Goal: Check status: Check status

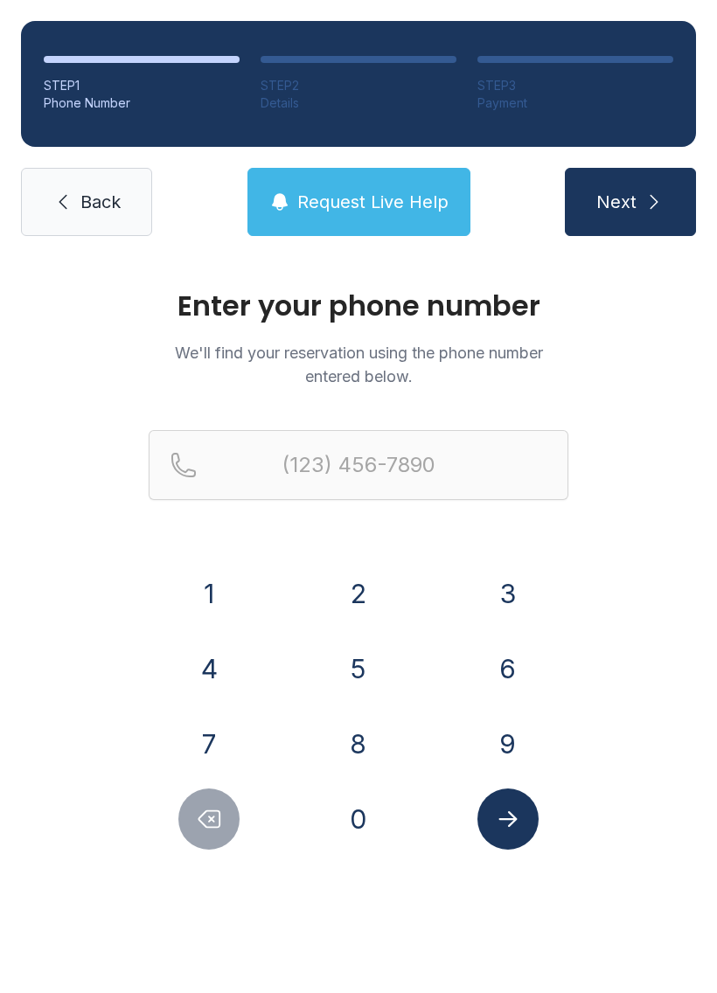
click at [212, 650] on button "4" at bounding box center [208, 668] width 61 height 61
click at [363, 846] on button "0" at bounding box center [358, 818] width 61 height 61
click at [230, 758] on button "7" at bounding box center [208, 743] width 61 height 61
click at [523, 739] on button "9" at bounding box center [507, 743] width 61 height 61
click at [501, 648] on button "6" at bounding box center [507, 668] width 61 height 61
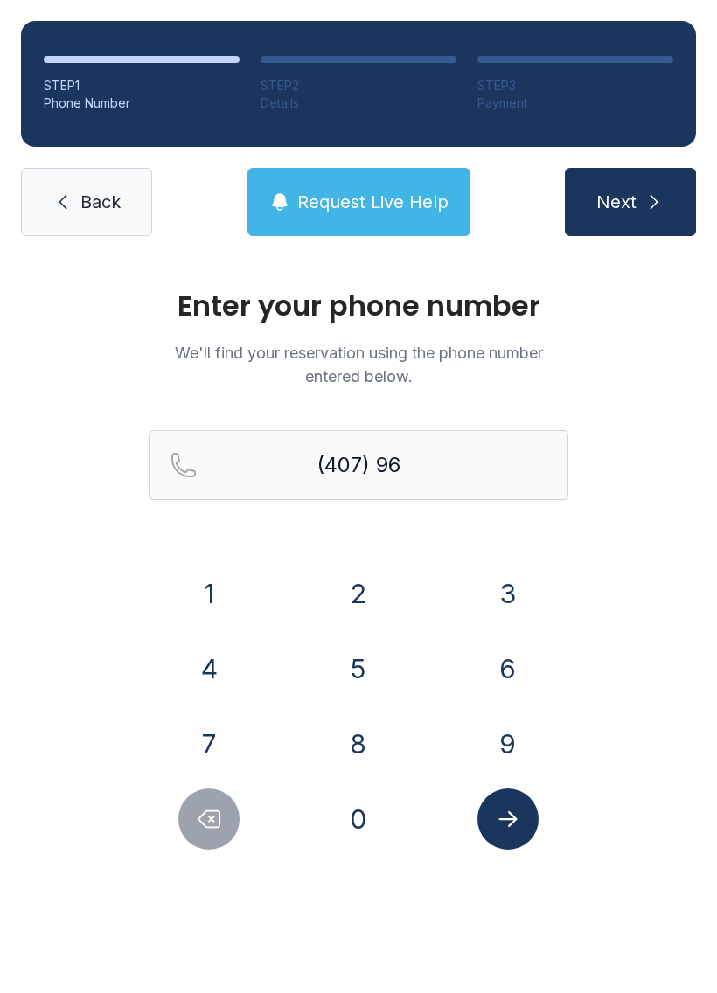
click at [373, 802] on button "0" at bounding box center [358, 818] width 61 height 61
click at [521, 658] on button "6" at bounding box center [507, 668] width 61 height 61
click at [518, 644] on button "6" at bounding box center [507, 668] width 61 height 61
click at [221, 808] on icon "Delete number" at bounding box center [209, 819] width 26 height 26
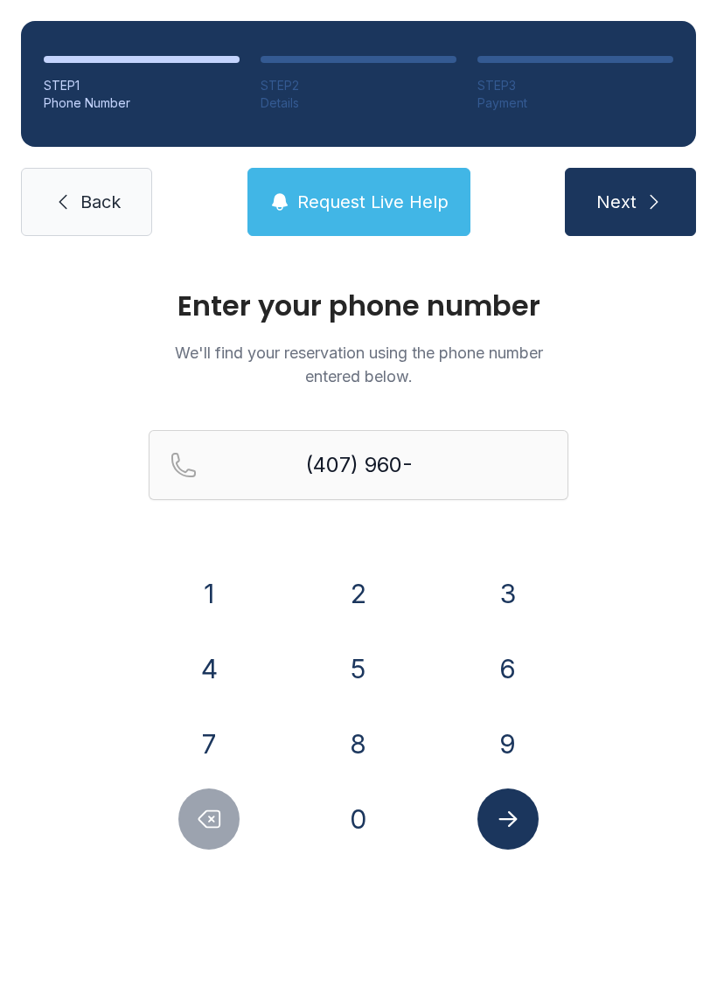
click at [220, 833] on button "Delete number" at bounding box center [208, 818] width 61 height 61
click at [209, 749] on button "7" at bounding box center [208, 743] width 61 height 61
click at [368, 832] on button "0" at bounding box center [358, 818] width 61 height 61
click at [377, 817] on button "0" at bounding box center [358, 818] width 61 height 61
click at [517, 660] on button "6" at bounding box center [507, 668] width 61 height 61
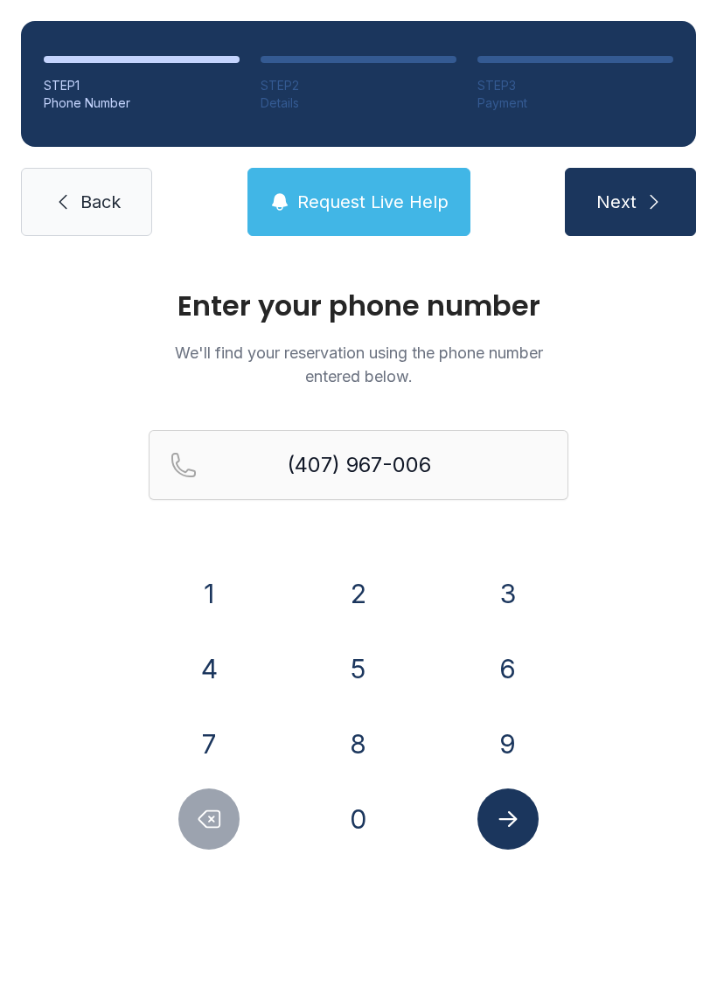
click at [381, 813] on button "0" at bounding box center [358, 818] width 61 height 61
click at [529, 824] on button "Submit lookup form" at bounding box center [507, 818] width 61 height 61
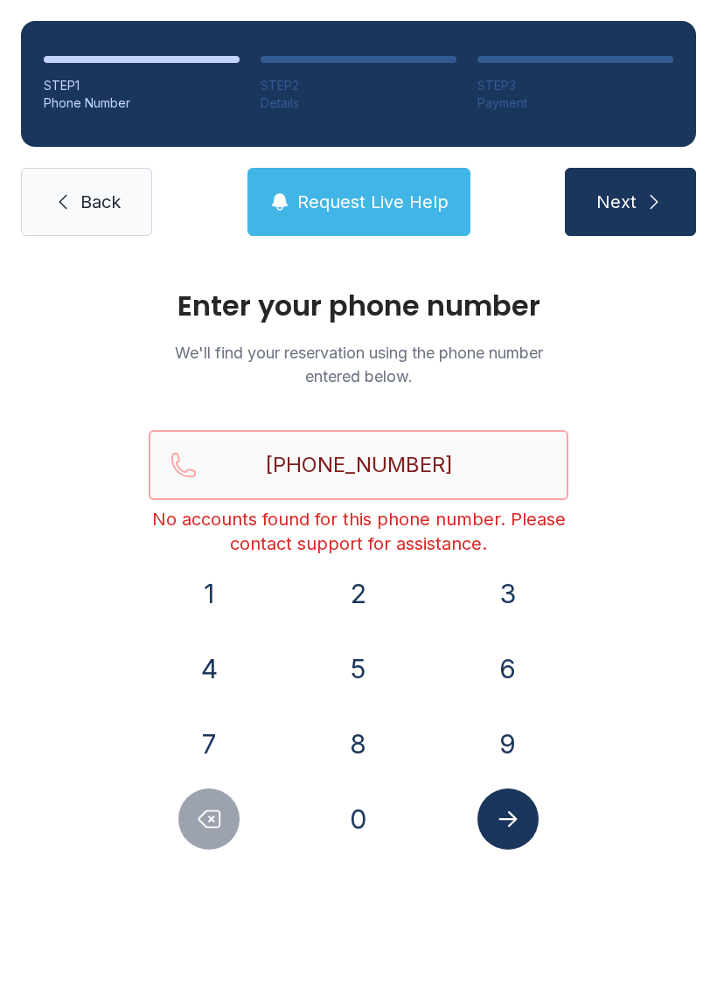
click at [500, 469] on input "[PHONE_NUMBER]" at bounding box center [359, 465] width 420 height 70
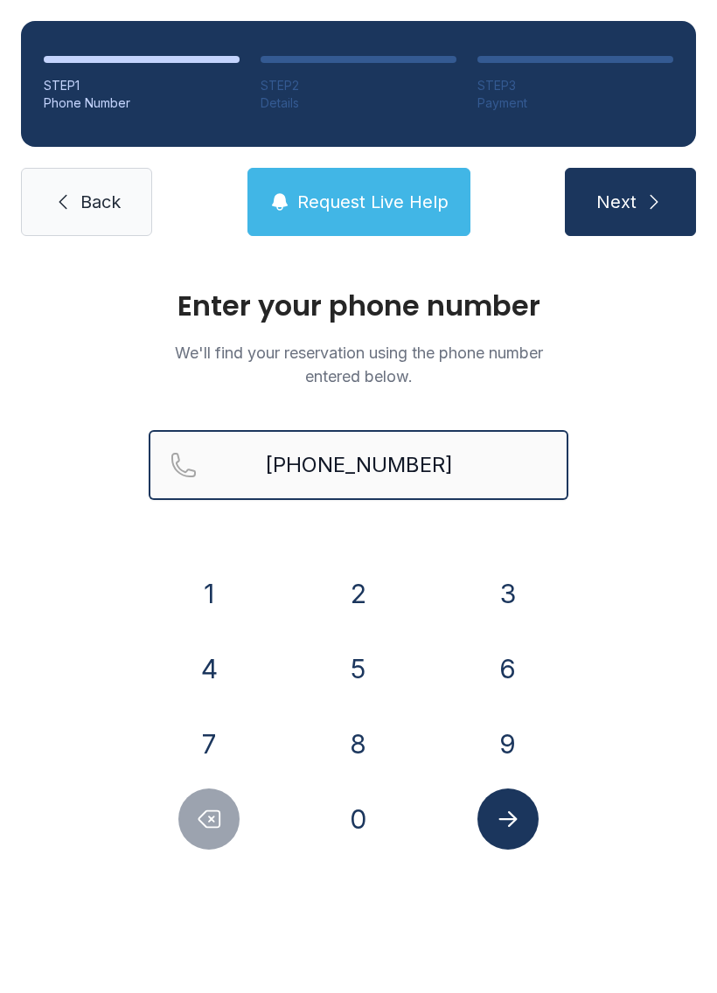
type input "[PHONE_NUMBER]"
click at [657, 203] on icon "submit" at bounding box center [653, 201] width 21 height 21
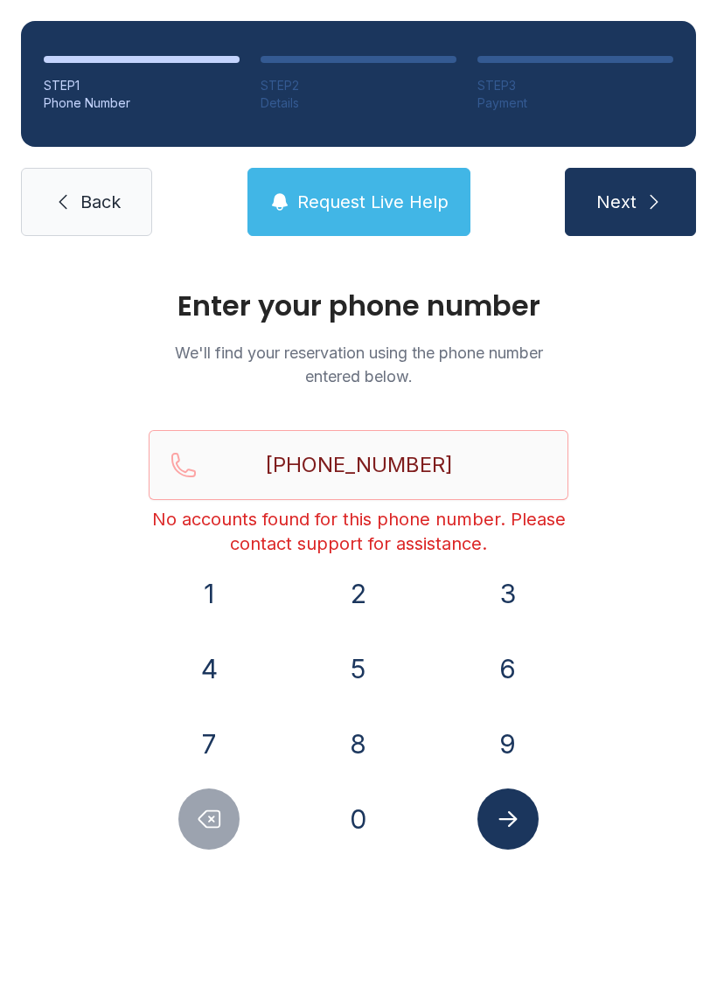
click at [516, 826] on icon "Submit lookup form" at bounding box center [508, 819] width 26 height 26
click at [104, 199] on span "Back" at bounding box center [100, 202] width 40 height 24
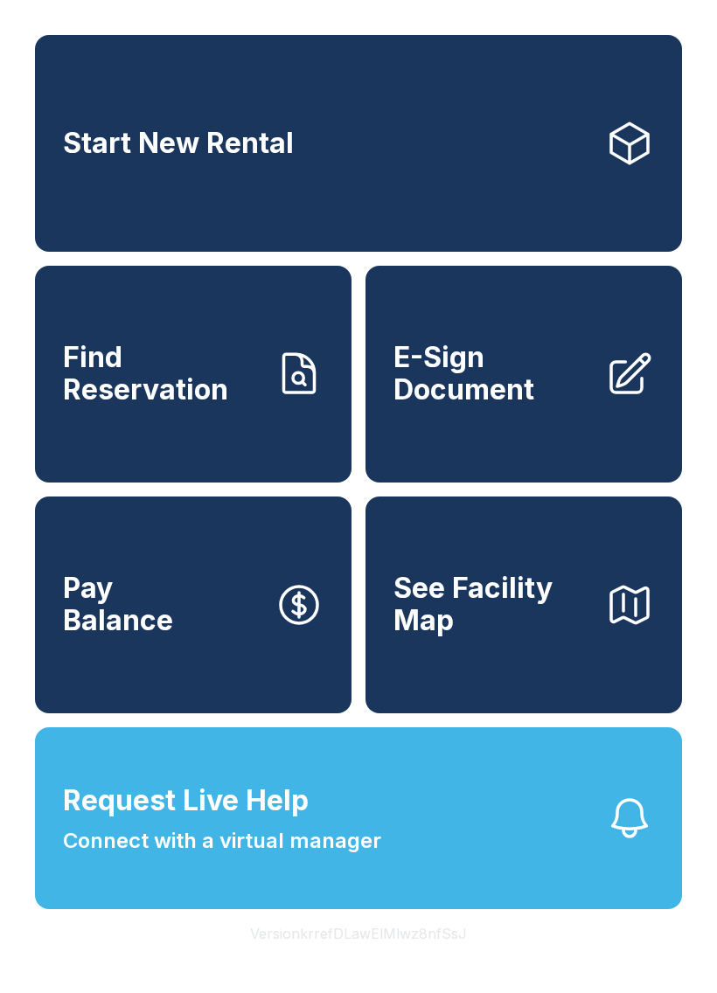
click at [432, 863] on button "Request Live Help Connect with a virtual manager" at bounding box center [358, 818] width 647 height 182
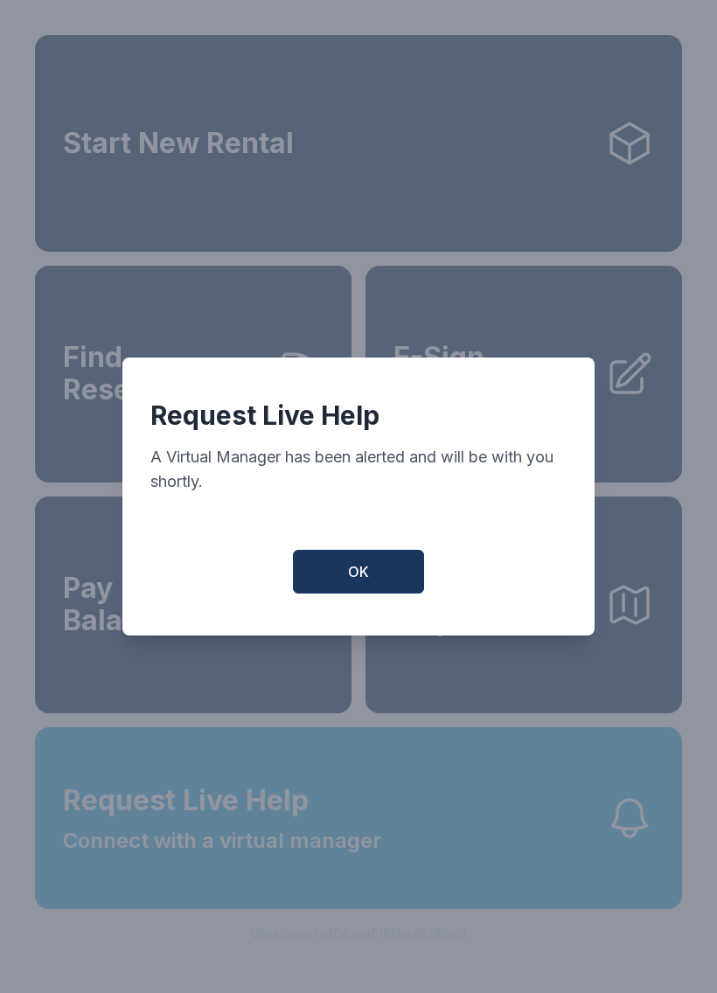
click at [385, 567] on button "OK" at bounding box center [358, 572] width 131 height 44
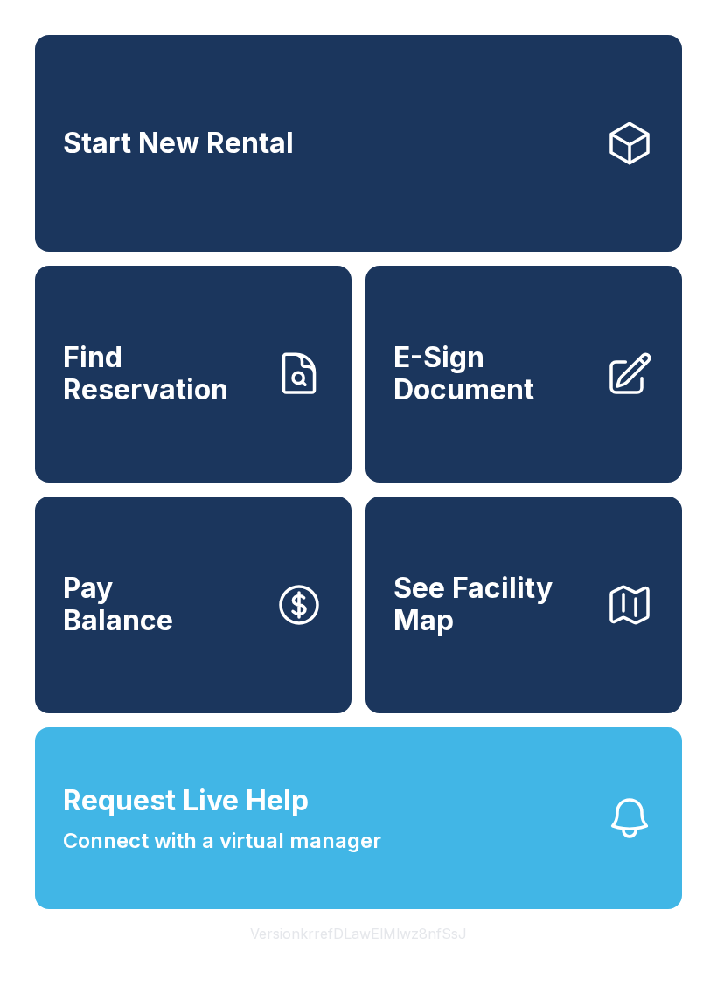
click at [199, 857] on span "Connect with a virtual manager" at bounding box center [222, 840] width 318 height 31
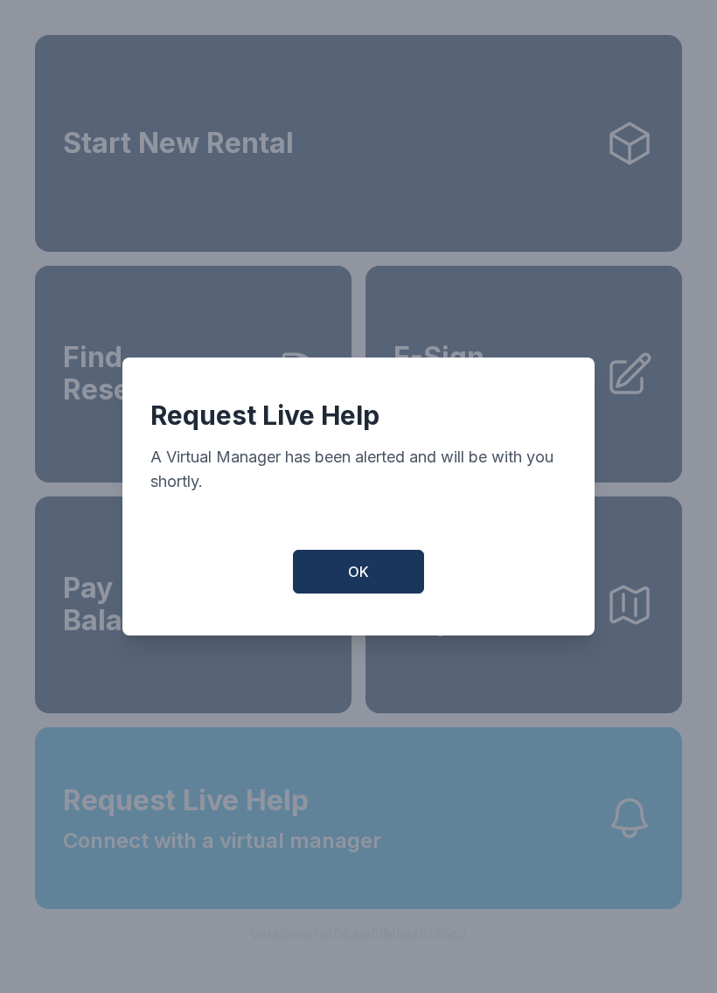
click at [371, 578] on button "OK" at bounding box center [358, 572] width 131 height 44
